Goal: Task Accomplishment & Management: Manage account settings

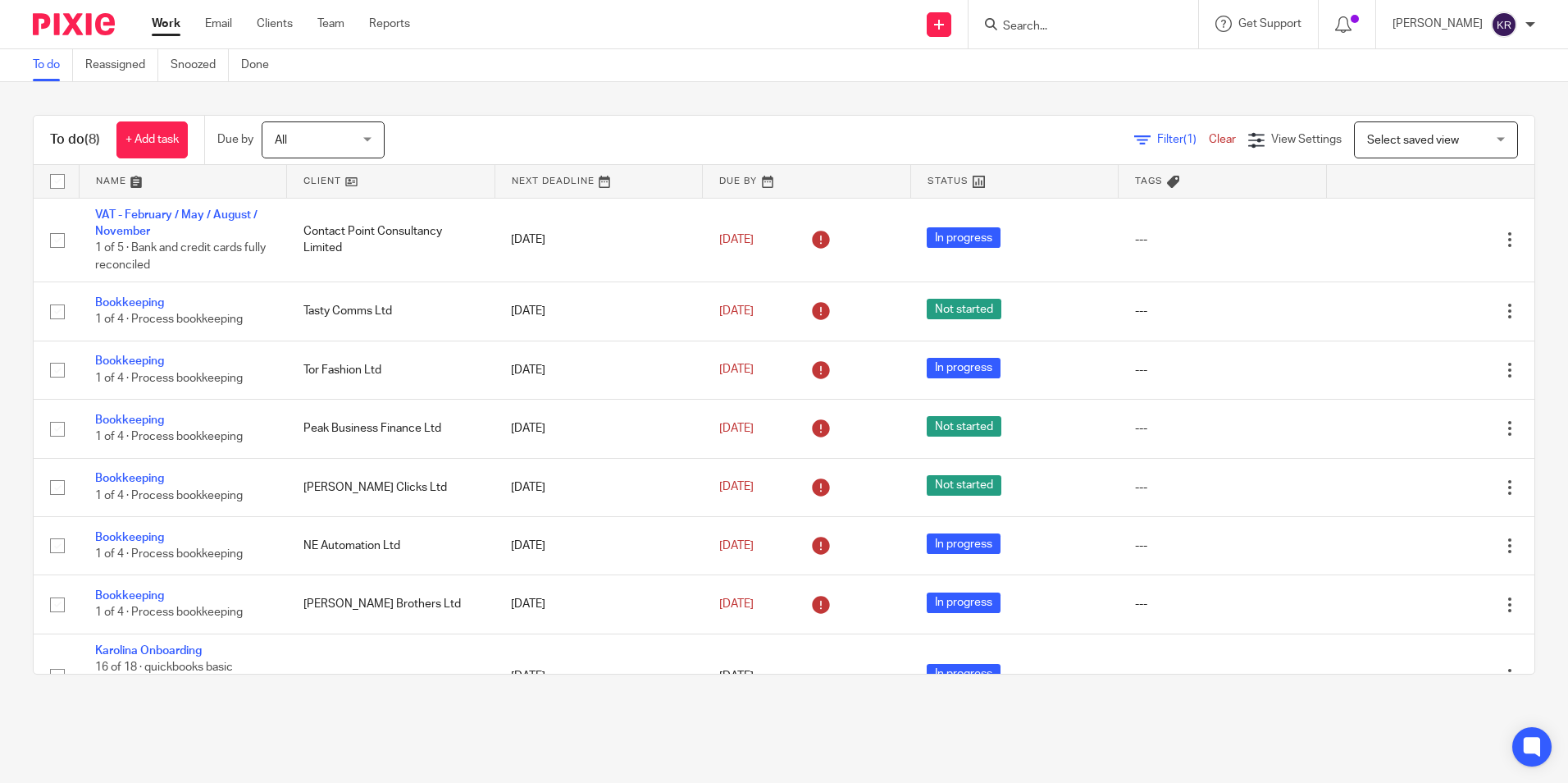
click at [366, 139] on div "All All" at bounding box center [323, 139] width 123 height 37
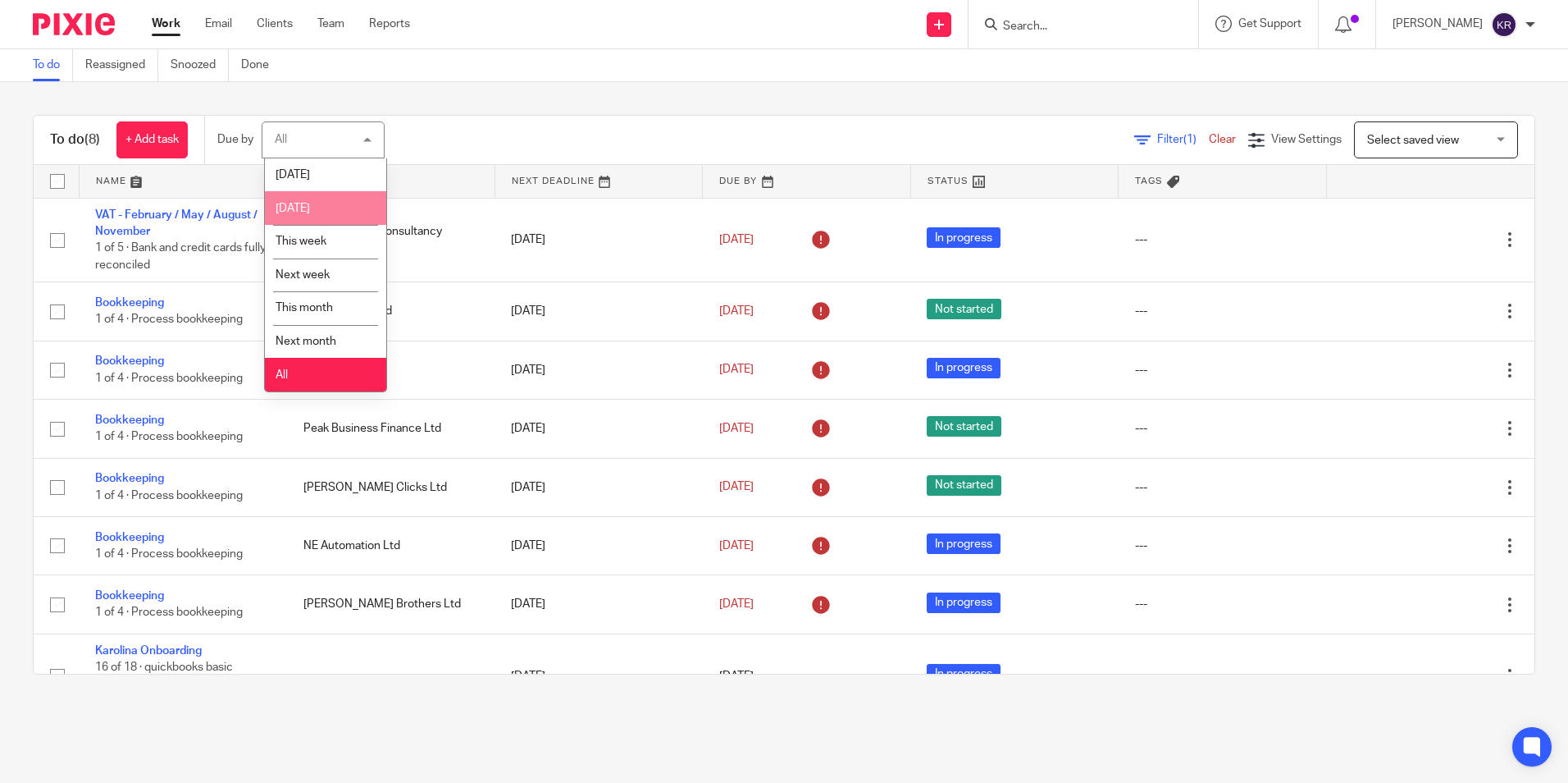
click at [343, 209] on li "[DATE]" at bounding box center [326, 207] width 121 height 33
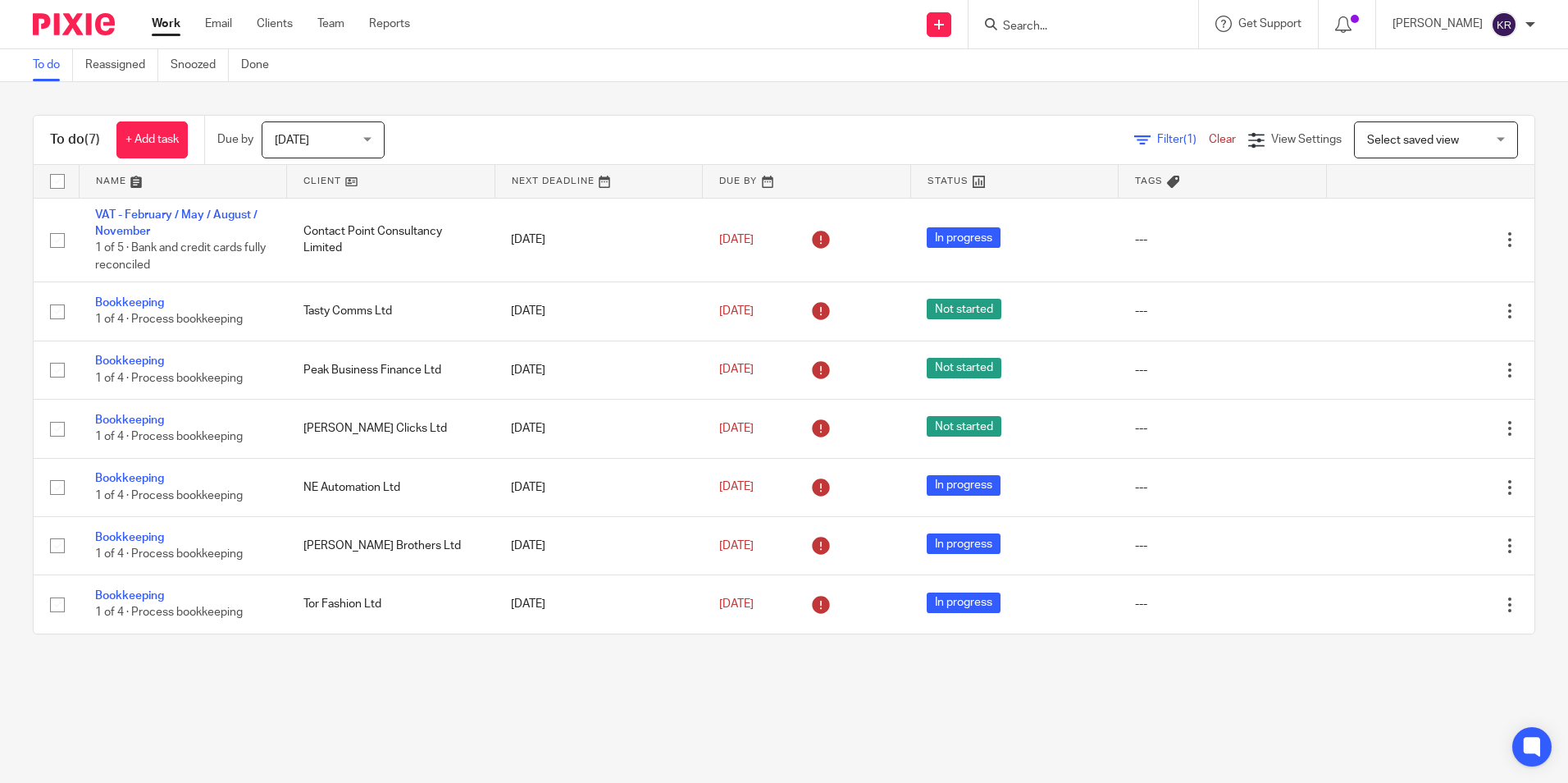
click at [368, 139] on div "[DATE] [DATE]" at bounding box center [323, 139] width 123 height 37
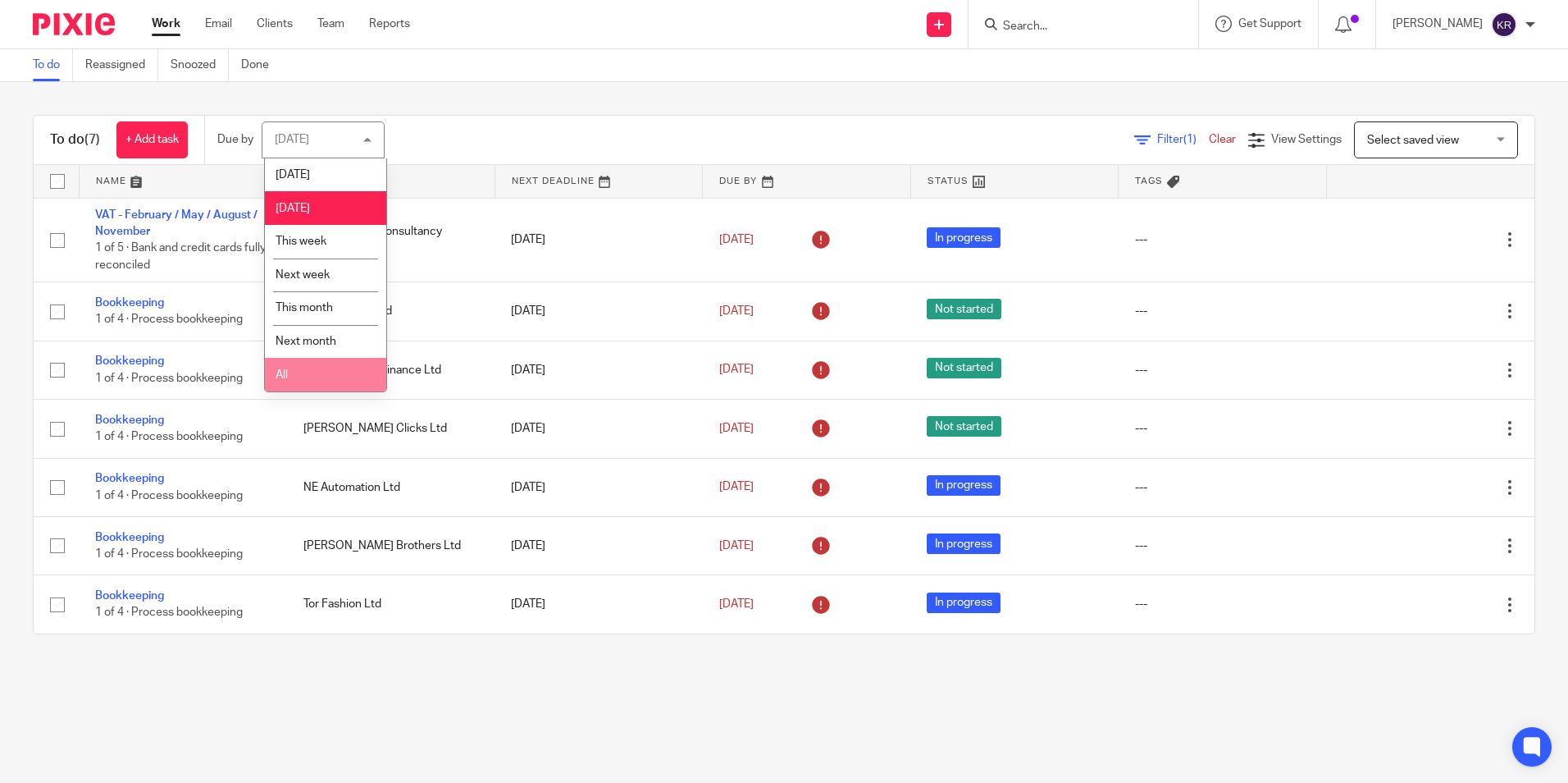
click at [330, 369] on li "All" at bounding box center [326, 374] width 121 height 33
